Goal: Task Accomplishment & Management: Use online tool/utility

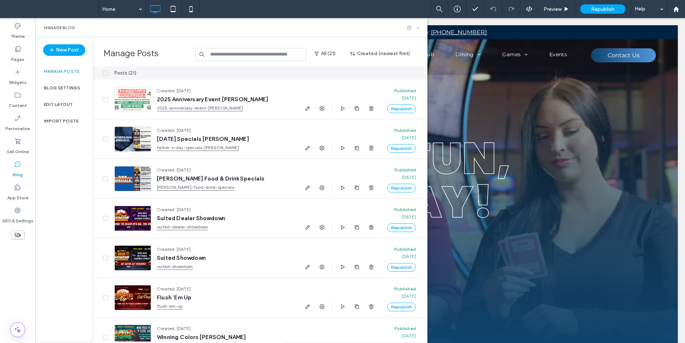
click at [420, 28] on icon at bounding box center [417, 27] width 5 height 5
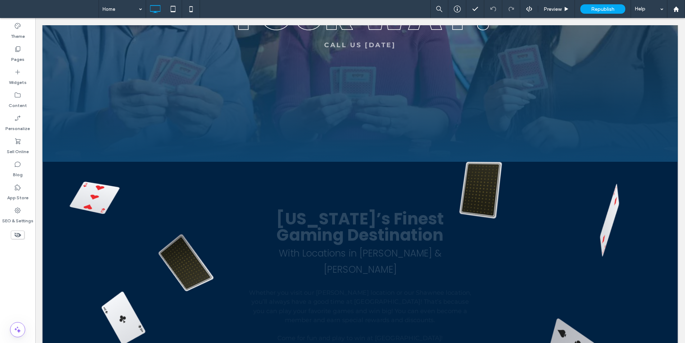
scroll to position [216, 0]
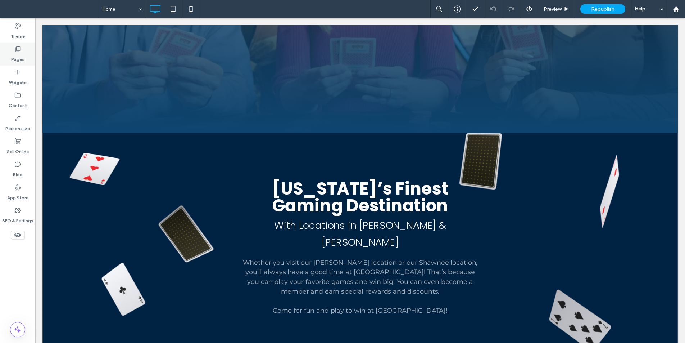
click at [24, 51] on div "Pages" at bounding box center [17, 53] width 35 height 23
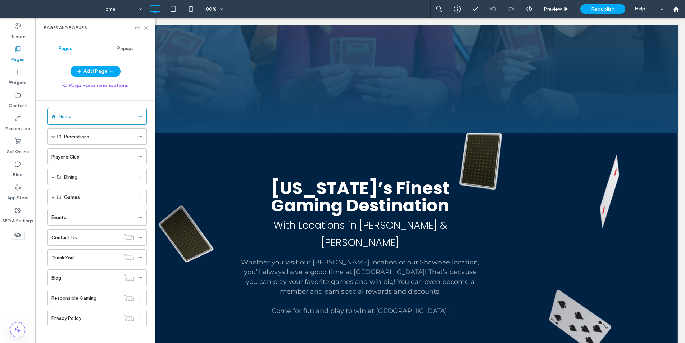
scroll to position [10, 0]
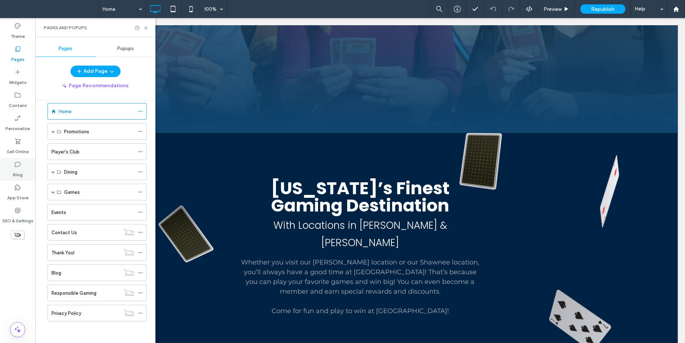
click at [15, 166] on use at bounding box center [18, 164] width 6 height 5
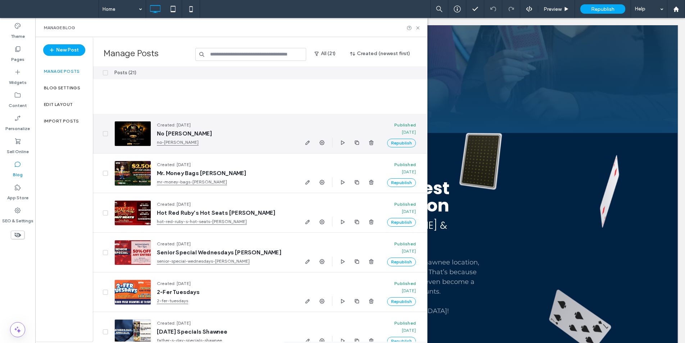
scroll to position [574, 0]
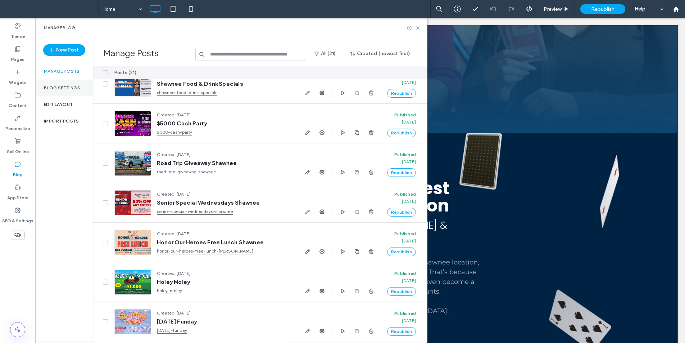
click at [66, 86] on label "Blog Settings" at bounding box center [62, 87] width 36 height 5
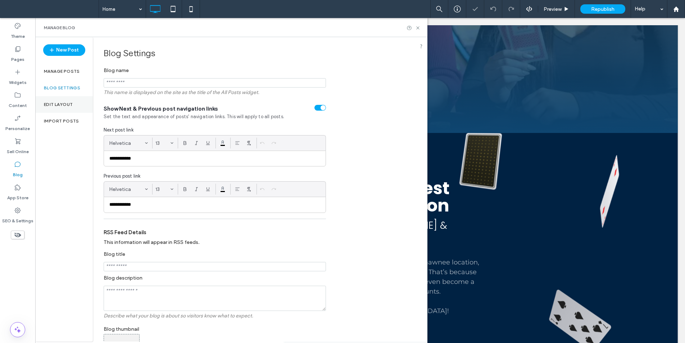
click at [71, 105] on label "Edit Layout" at bounding box center [58, 104] width 29 height 5
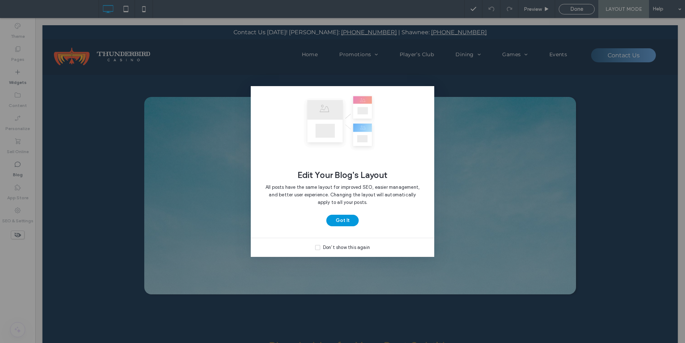
click at [344, 216] on button "Got It" at bounding box center [343, 221] width 32 height 12
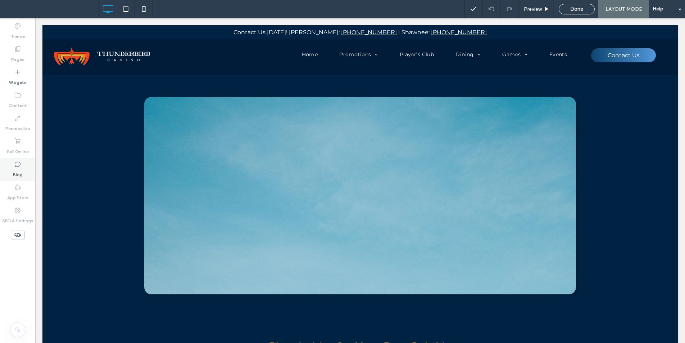
click at [23, 175] on div "Blog" at bounding box center [17, 169] width 35 height 23
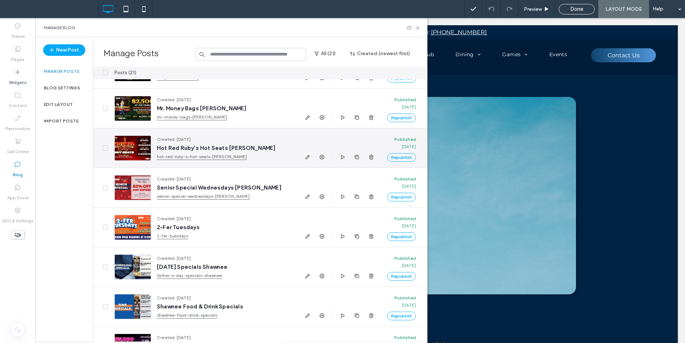
scroll to position [574, 0]
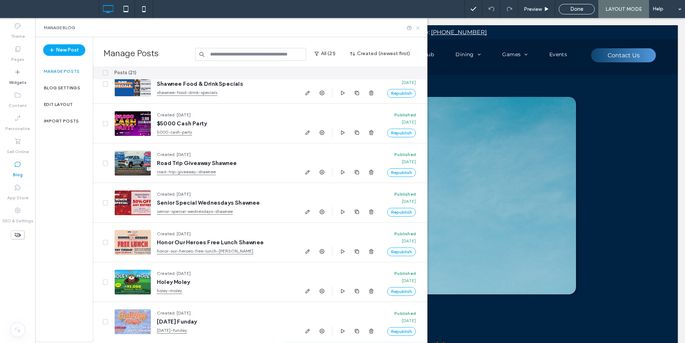
click at [418, 26] on icon at bounding box center [417, 27] width 5 height 5
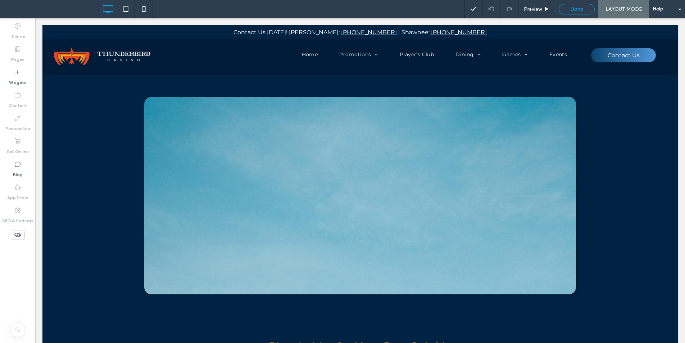
click at [576, 7] on span "Done" at bounding box center [577, 9] width 13 height 6
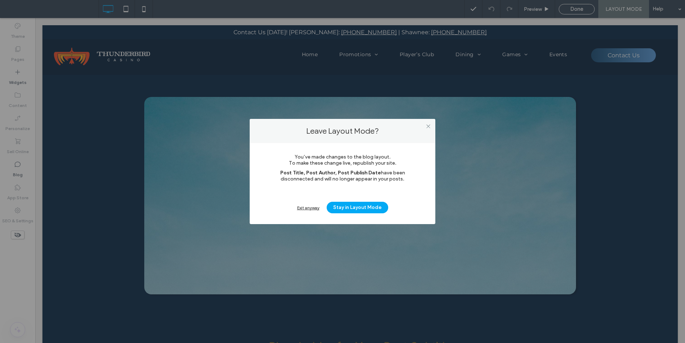
click at [309, 205] on div "Exit anyway" at bounding box center [308, 207] width 22 height 5
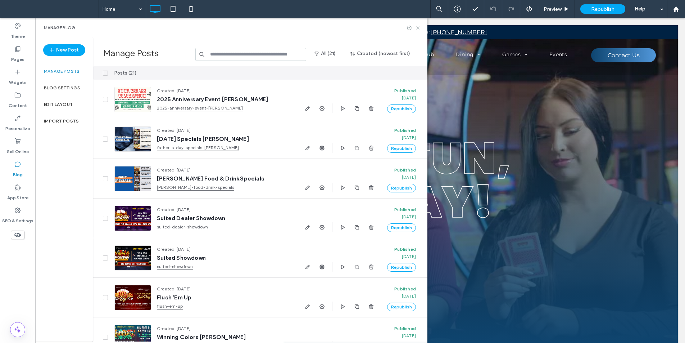
click at [418, 27] on icon at bounding box center [417, 27] width 5 height 5
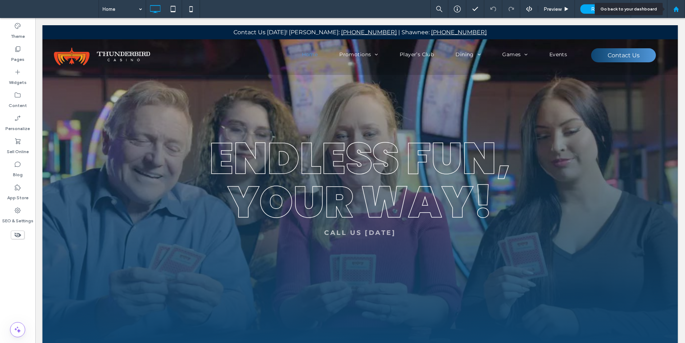
click at [681, 12] on div at bounding box center [676, 9] width 17 height 6
